Goal: Navigation & Orientation: Find specific page/section

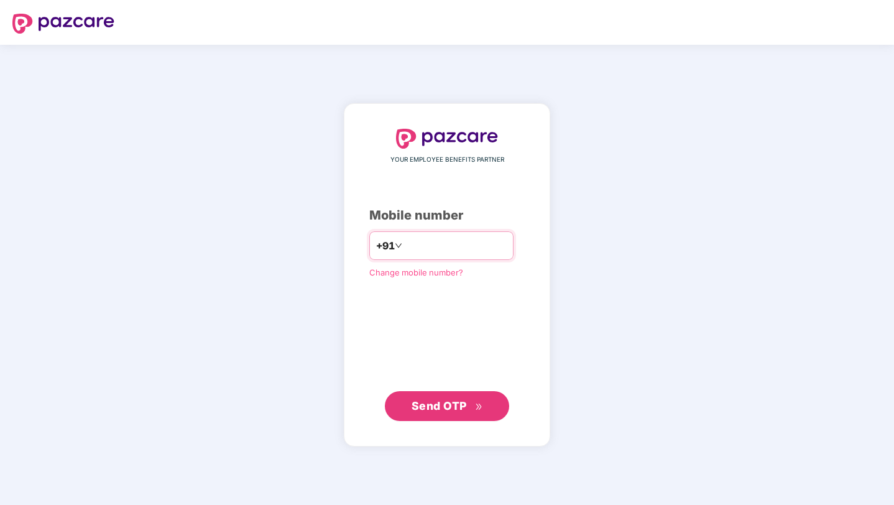
click at [484, 251] on input "number" at bounding box center [456, 246] width 102 height 20
type input "**********"
click at [429, 400] on span "Send OTP" at bounding box center [439, 405] width 55 height 13
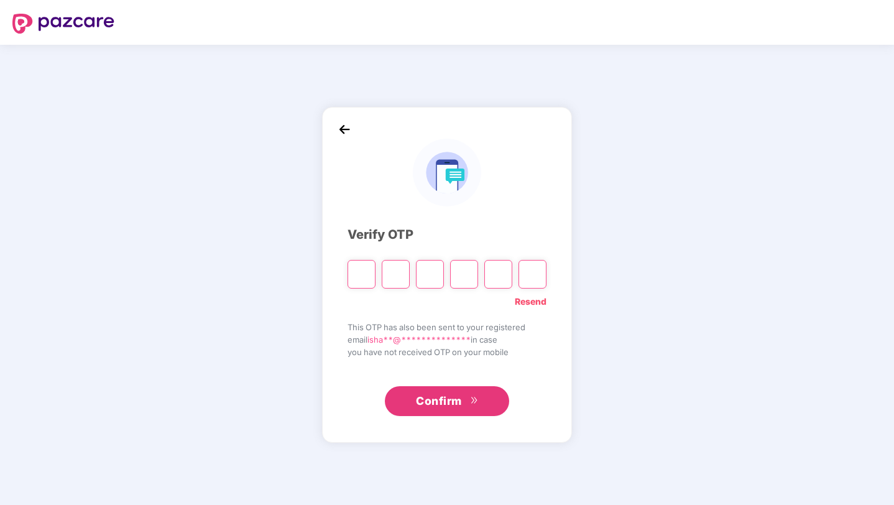
type input "*"
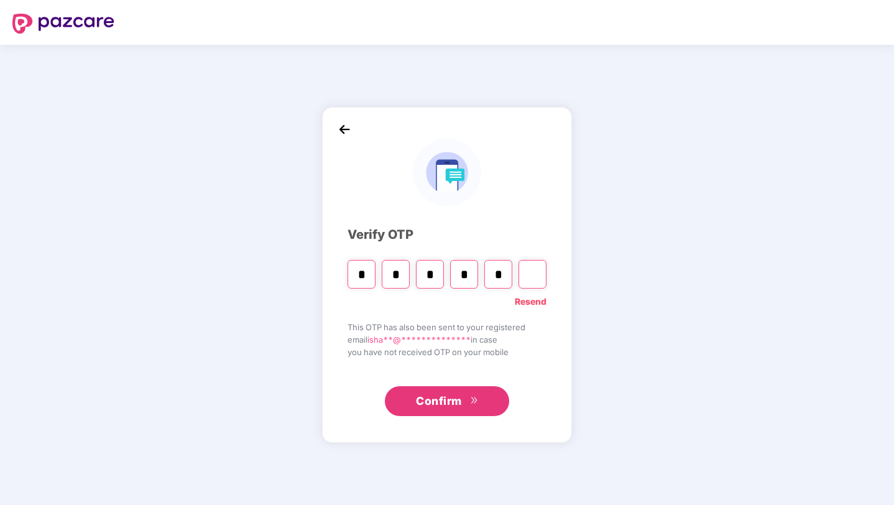
type input "*"
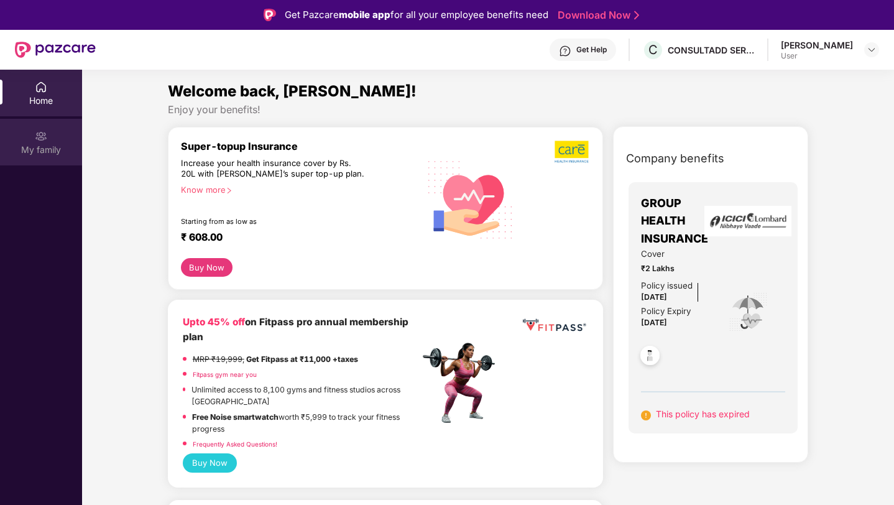
click at [47, 145] on div "My family" at bounding box center [41, 150] width 82 height 12
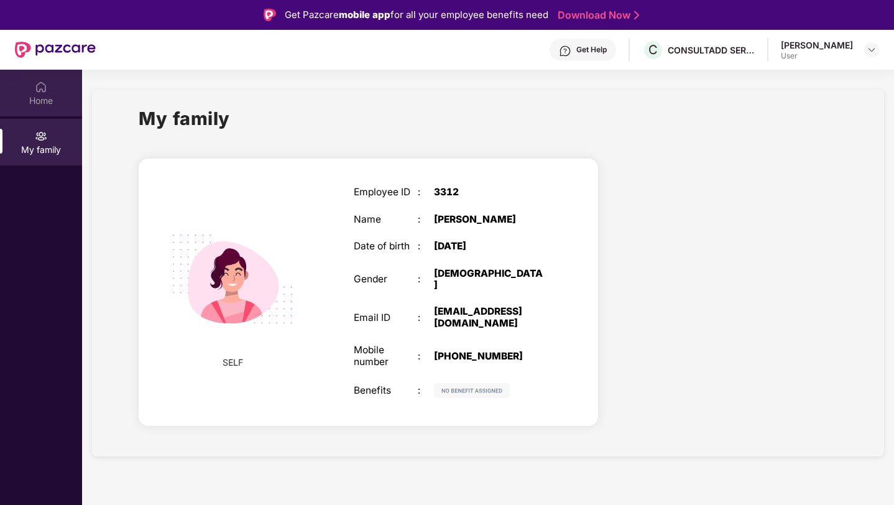
click at [38, 98] on div "Home" at bounding box center [41, 101] width 82 height 12
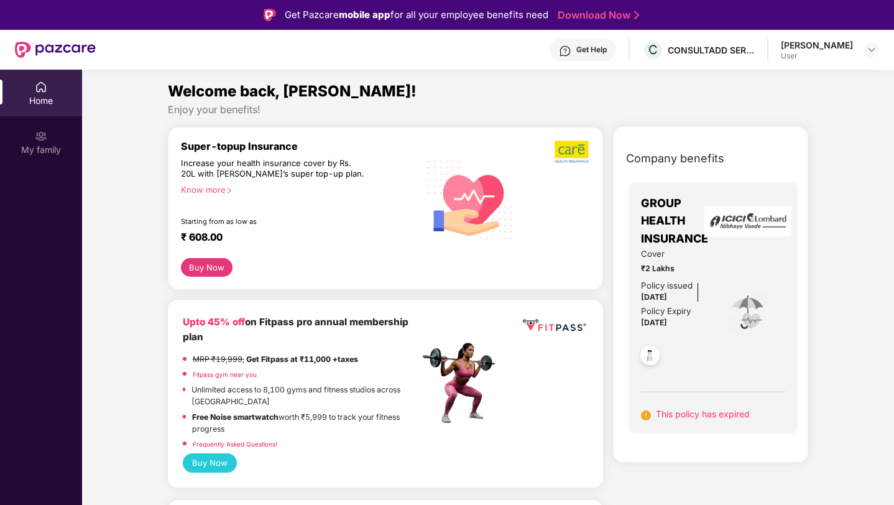
click at [835, 49] on div "[PERSON_NAME]" at bounding box center [817, 45] width 72 height 12
click at [872, 50] on img at bounding box center [872, 50] width 10 height 10
click at [846, 45] on div "[PERSON_NAME]" at bounding box center [817, 45] width 72 height 12
click at [868, 51] on img at bounding box center [872, 50] width 10 height 10
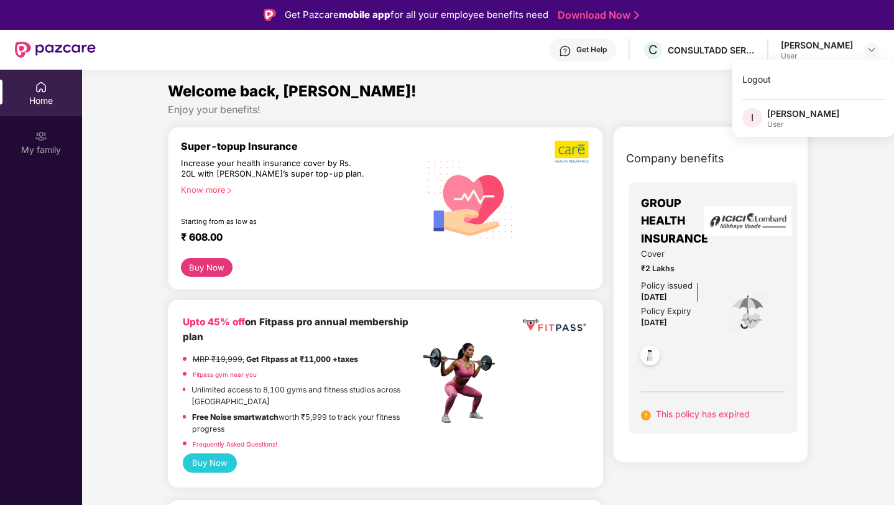
click at [453, 110] on div "Enjoy your benefits!" at bounding box center [488, 109] width 641 height 13
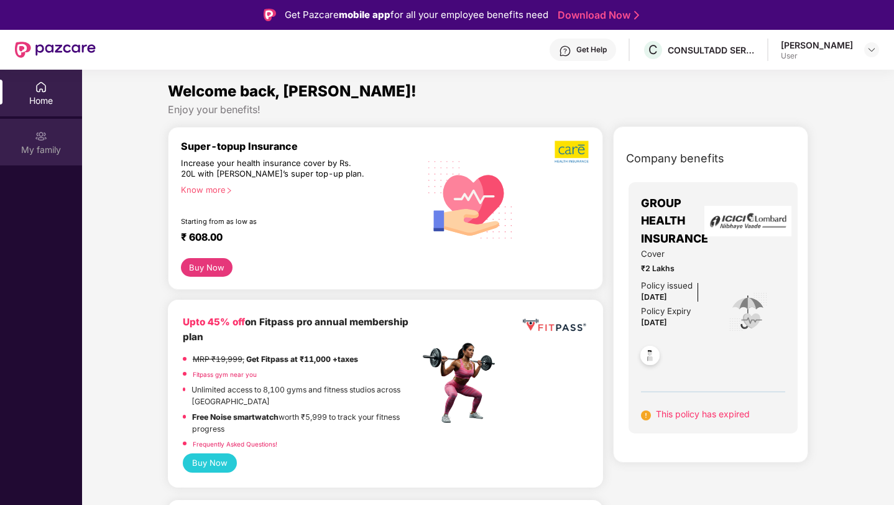
click at [13, 128] on div "My family" at bounding box center [41, 142] width 82 height 47
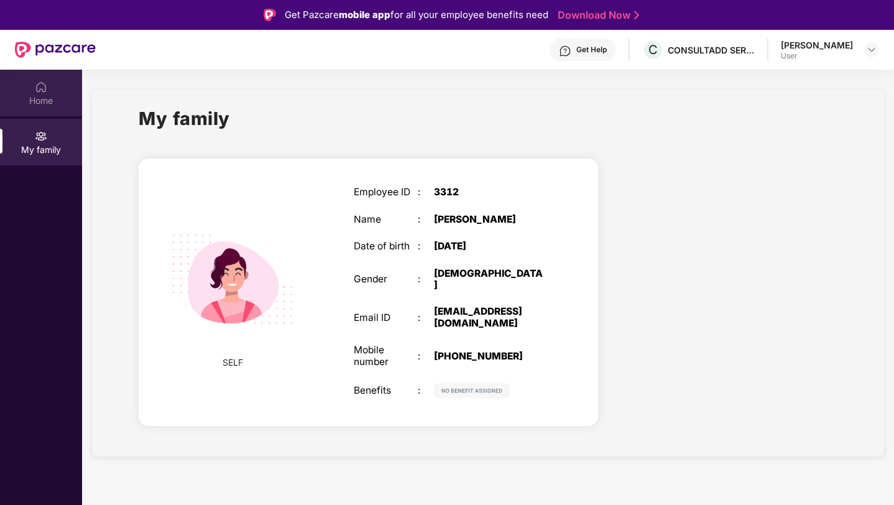
click at [47, 79] on div "Home" at bounding box center [41, 93] width 82 height 47
